Goal: Transaction & Acquisition: Subscribe to service/newsletter

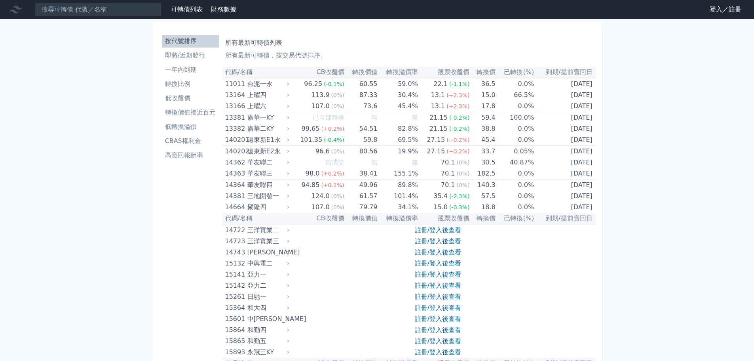
click at [447, 228] on link "註冊/登入後查看" at bounding box center [438, 230] width 46 height 8
click at [419, 240] on link "註冊/登入後查看" at bounding box center [438, 241] width 46 height 8
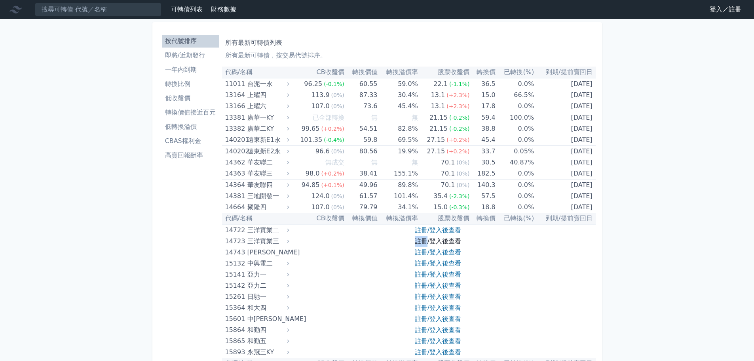
click at [418, 240] on link "註冊/登入後查看" at bounding box center [438, 241] width 46 height 8
click at [438, 238] on link "註冊/登入後查看" at bounding box center [438, 241] width 46 height 8
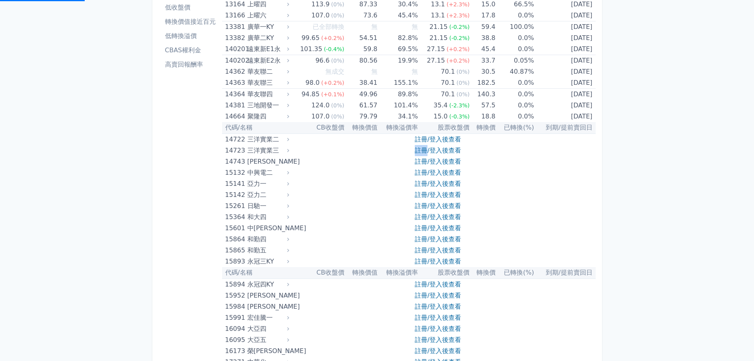
scroll to position [198, 0]
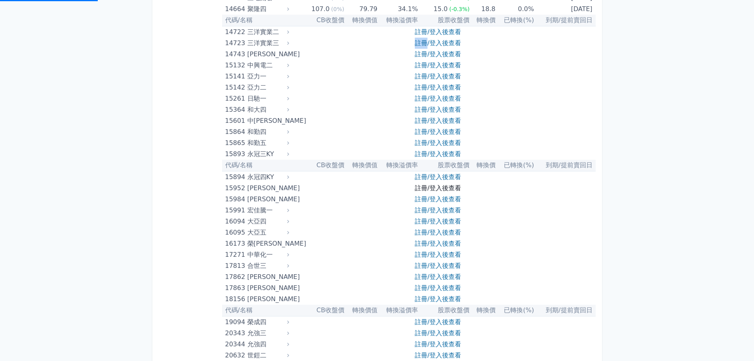
click at [430, 188] on link "註冊/登入後查看" at bounding box center [438, 188] width 46 height 8
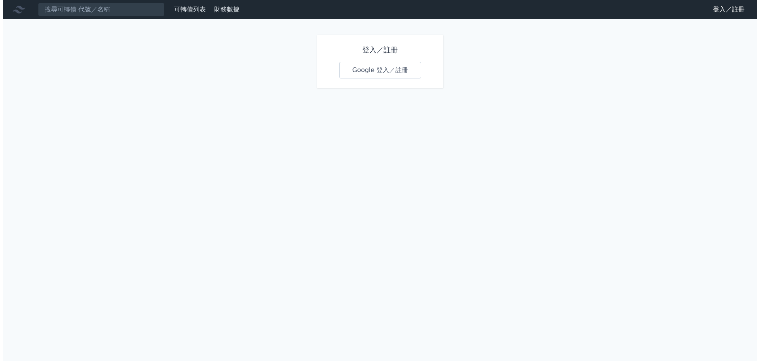
scroll to position [0, 0]
click at [374, 68] on link "Google 登入／註冊" at bounding box center [380, 70] width 82 height 17
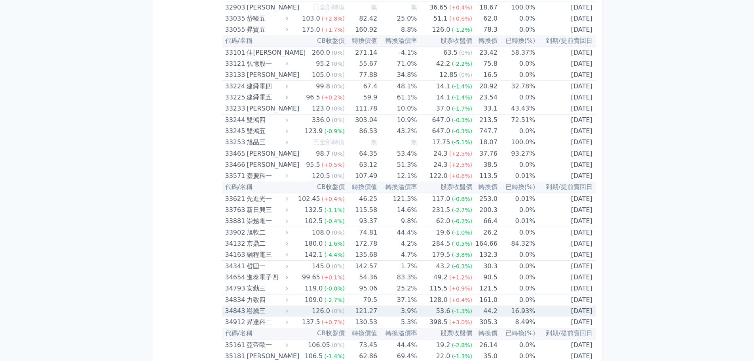
scroll to position [1504, 0]
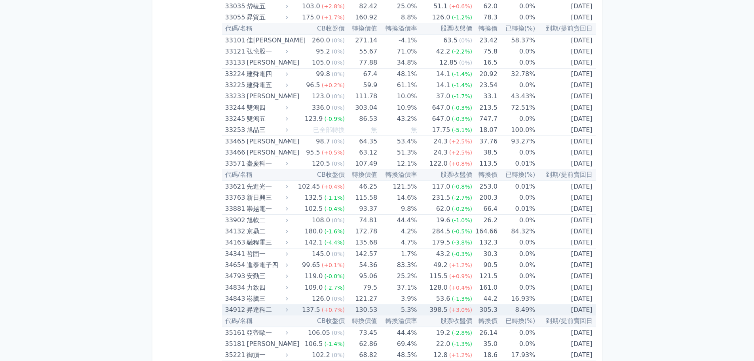
click at [263, 309] on div "昇達科二" at bounding box center [267, 309] width 40 height 11
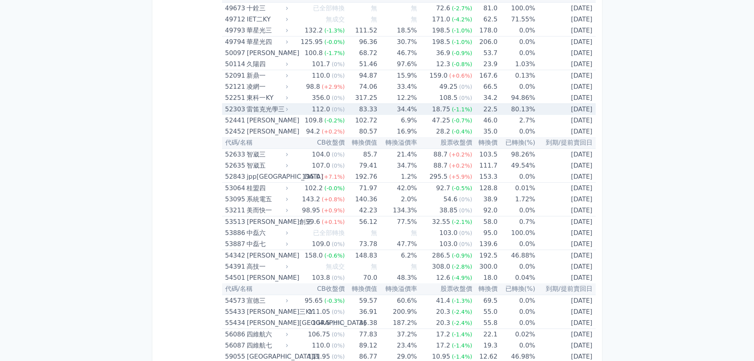
scroll to position [2889, 0]
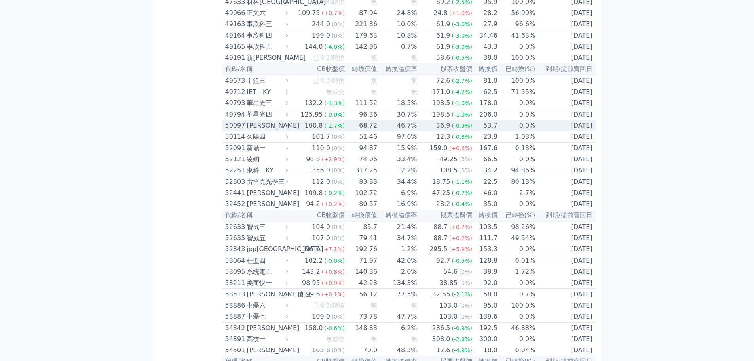
click at [242, 129] on div "50097" at bounding box center [235, 125] width 20 height 11
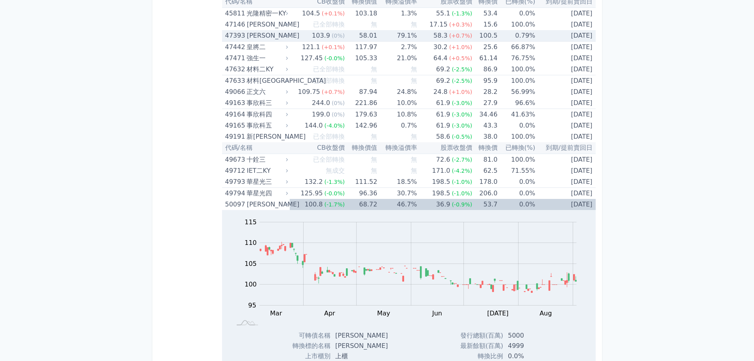
scroll to position [2810, 0]
